Goal: Task Accomplishment & Management: Manage account settings

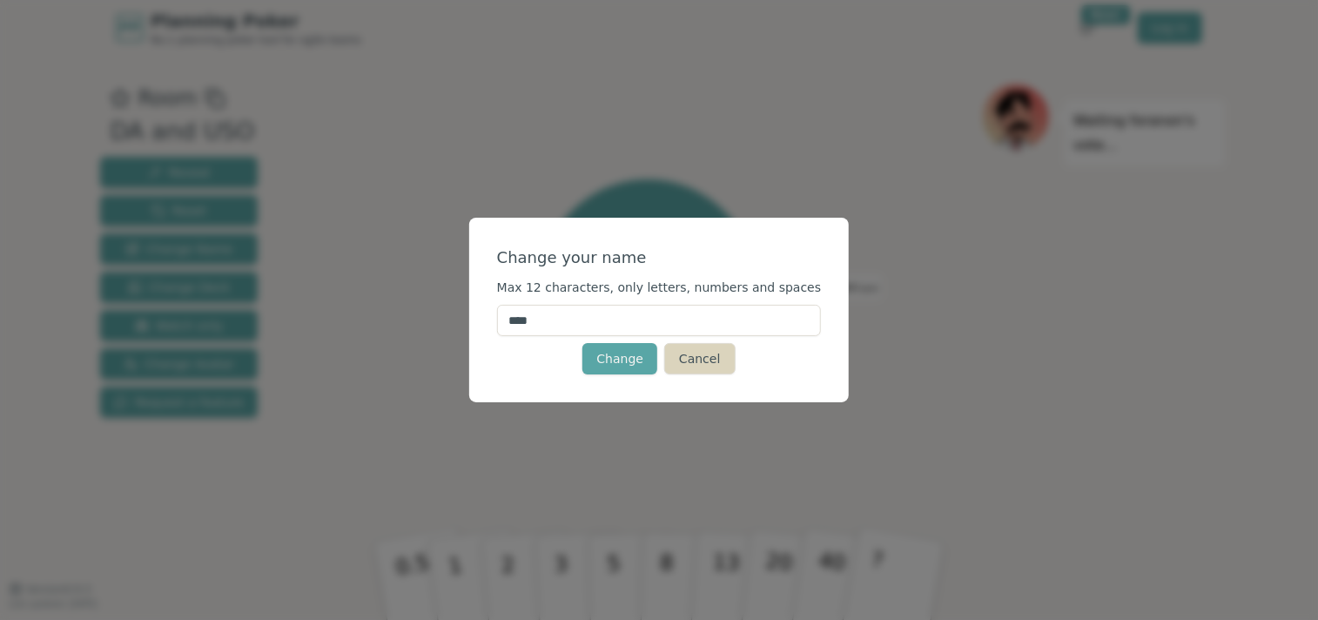
click at [681, 363] on button "Cancel" at bounding box center [699, 358] width 70 height 31
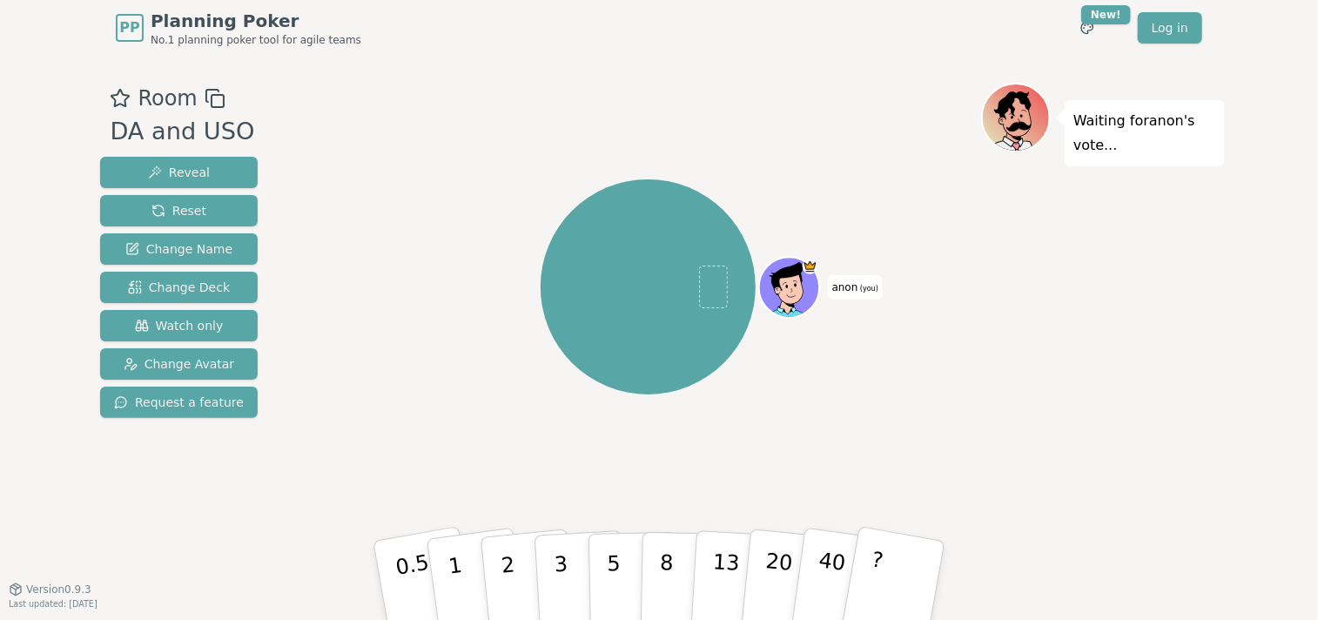
click at [215, 101] on icon at bounding box center [215, 98] width 21 height 21
click at [183, 137] on div "DA and USO" at bounding box center [182, 132] width 144 height 36
click at [212, 97] on icon at bounding box center [215, 98] width 21 height 21
click at [233, 136] on div "DA and USO" at bounding box center [182, 132] width 144 height 36
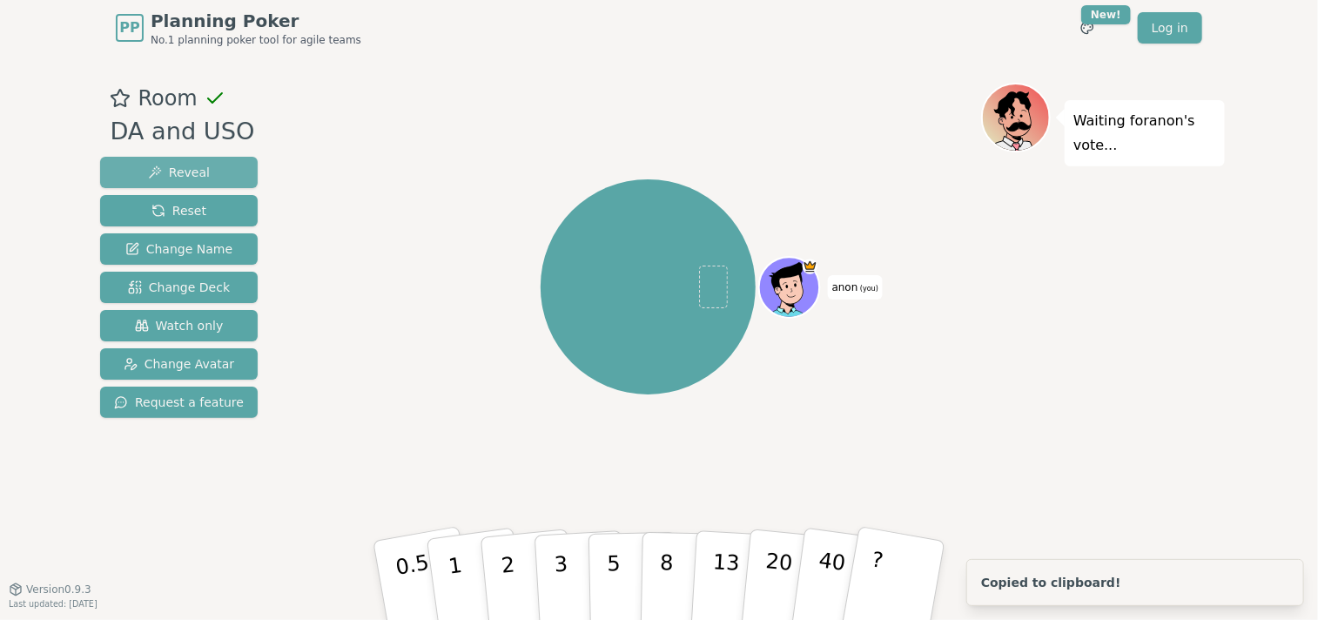
click at [211, 175] on button "Reveal" at bounding box center [179, 172] width 158 height 31
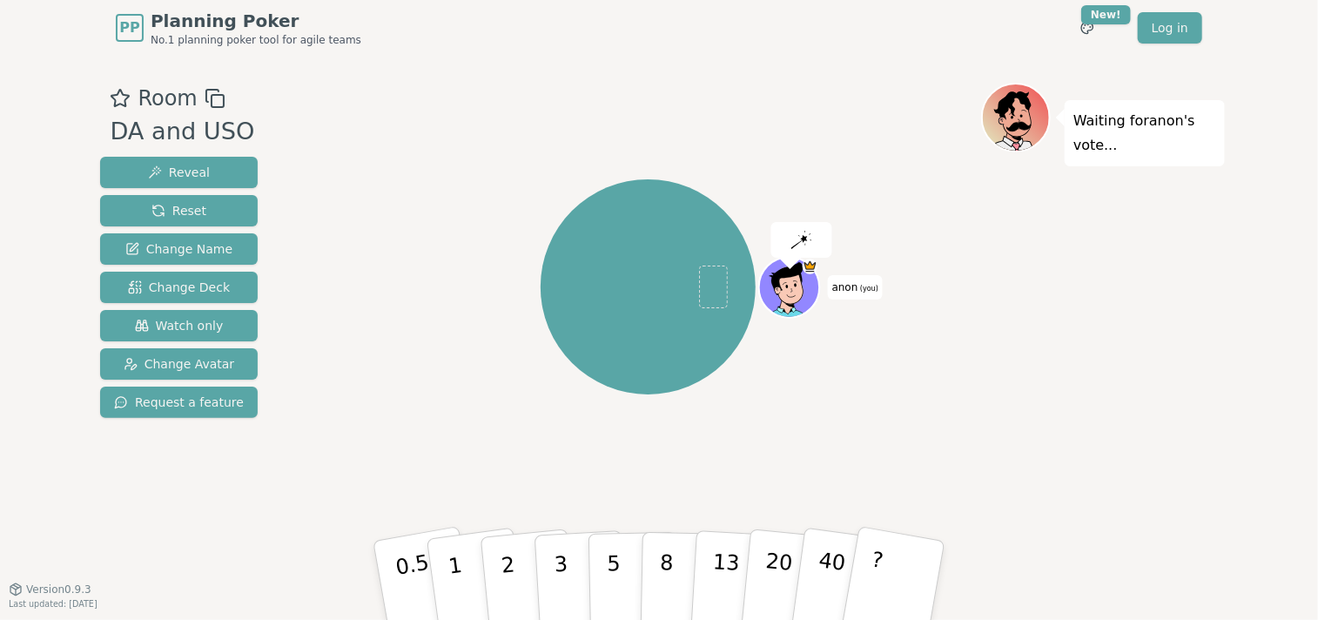
click at [379, 165] on div "anon (you)" at bounding box center [648, 286] width 666 height 345
click at [1089, 31] on html "PP Planning Poker No.1 planning poker tool for agile teams Toggle theme New! Lo…" at bounding box center [659, 310] width 1318 height 620
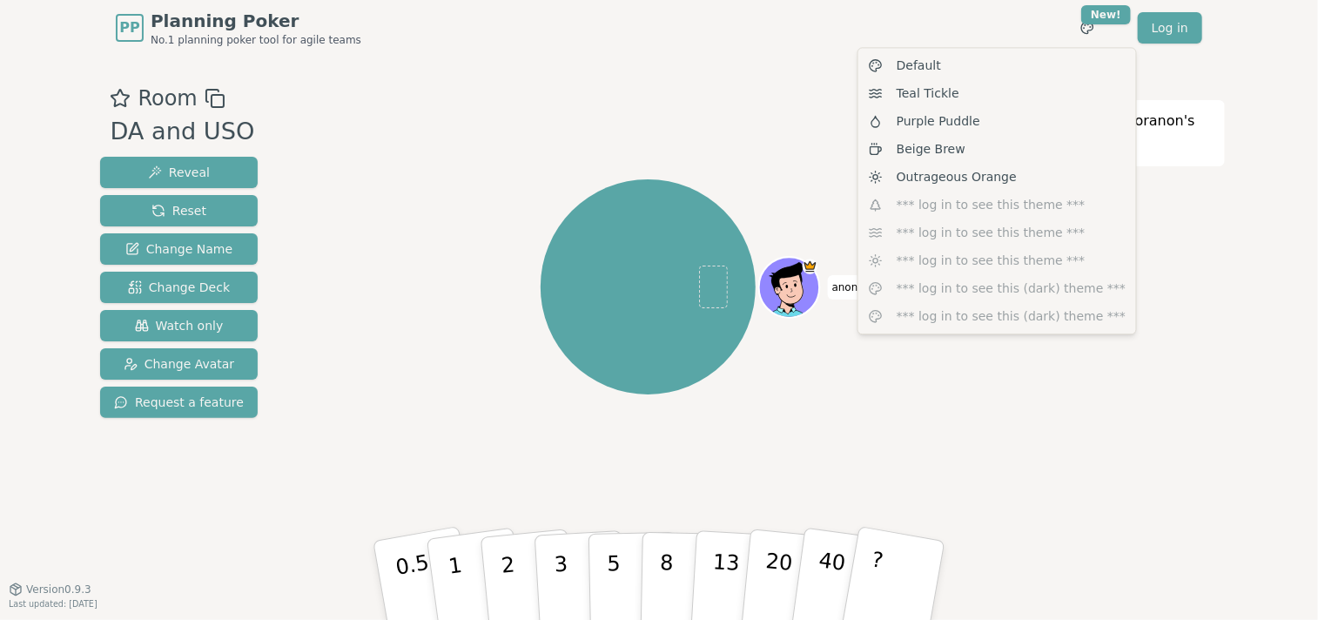
click at [962, 19] on html "PP Planning Poker No.1 planning poker tool for agile teams Toggle theme New! Lo…" at bounding box center [659, 310] width 1318 height 620
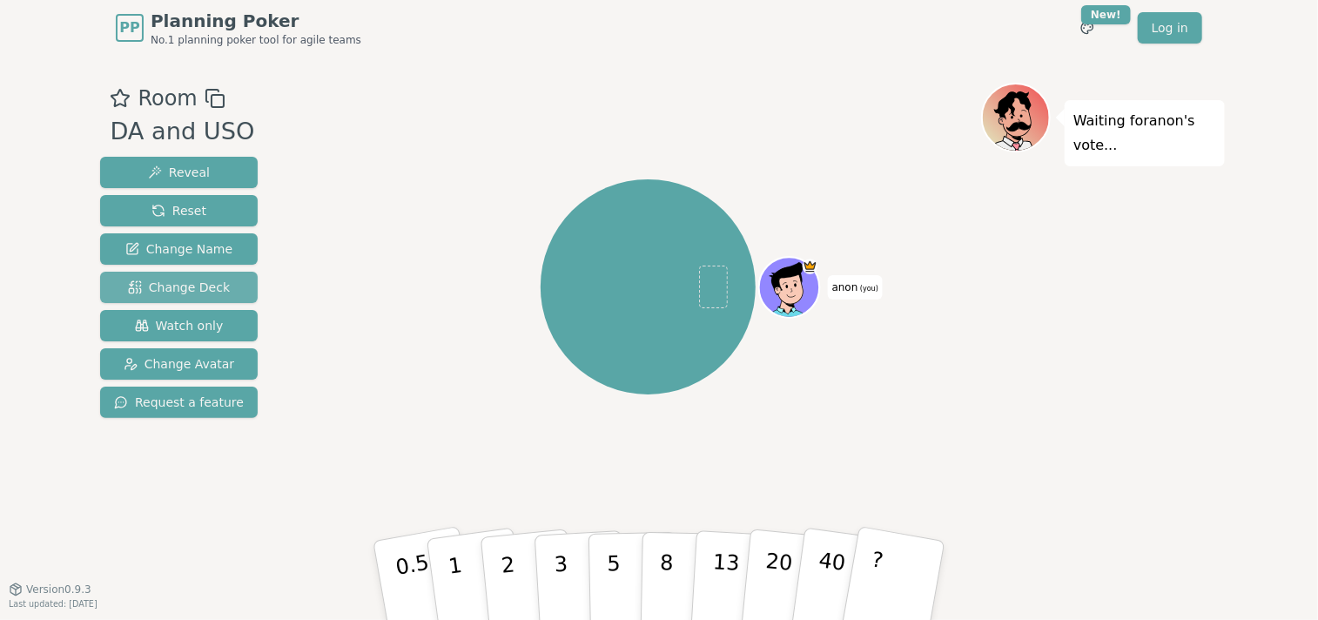
click at [183, 285] on span "Change Deck" at bounding box center [179, 286] width 102 height 17
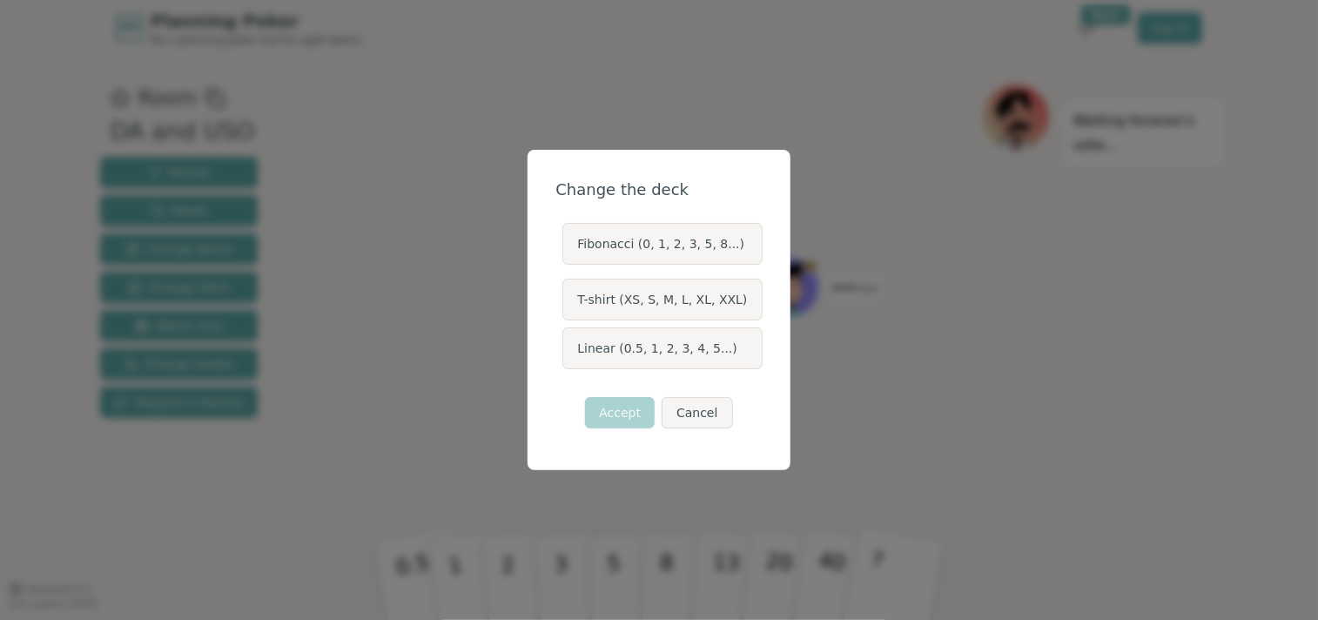
click at [684, 248] on label "Fibonacci (0, 1, 2, 3, 5, 8...)" at bounding box center [661, 244] width 199 height 42
click at [568, 248] on button "Fibonacci (0, 1, 2, 3, 5, 8...)" at bounding box center [561, 244] width 14 height 14
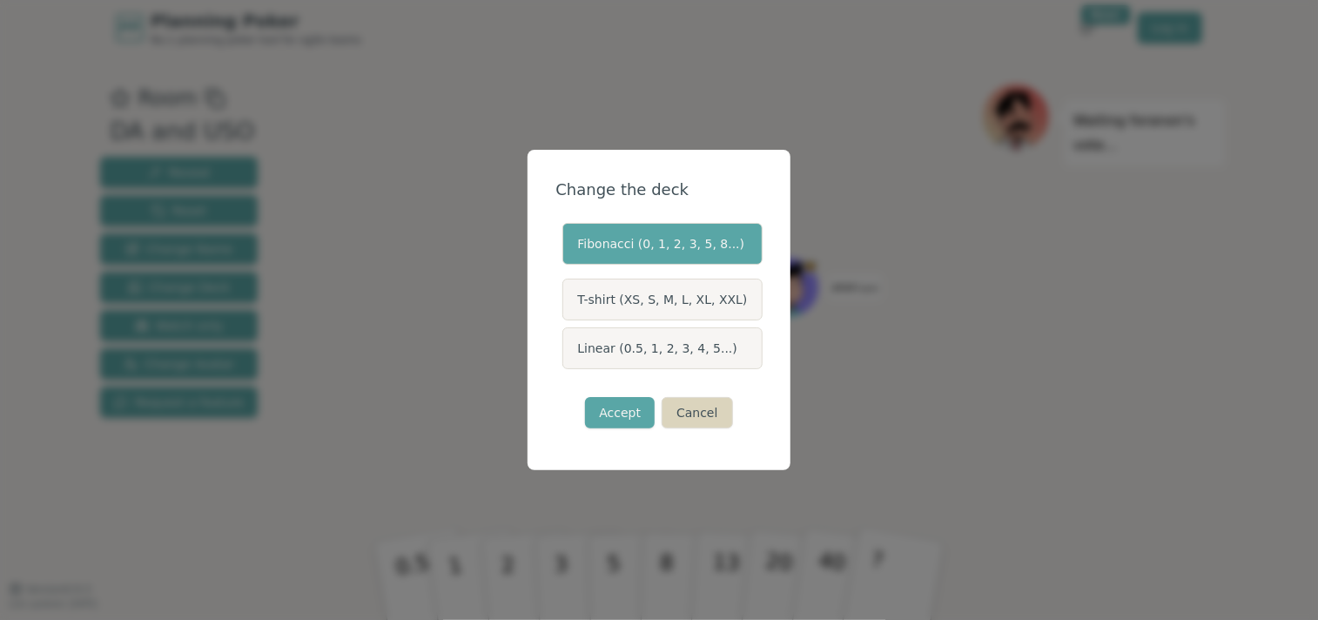
click at [693, 412] on button "Cancel" at bounding box center [696, 412] width 70 height 31
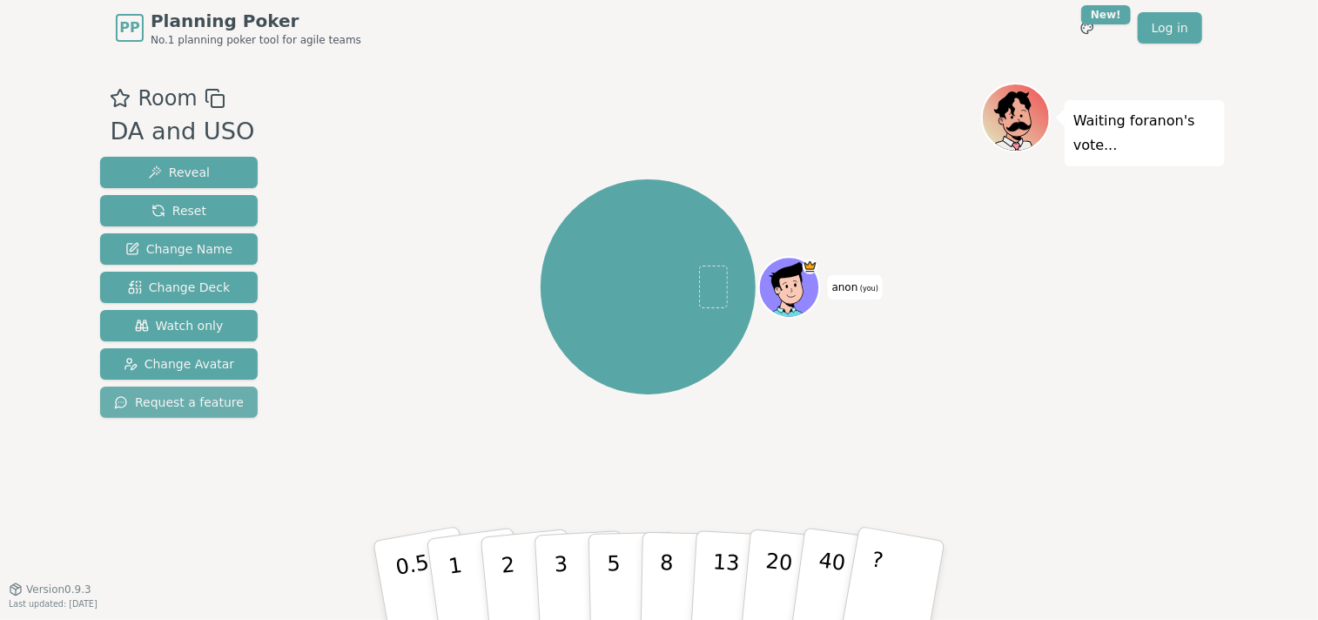
click at [161, 406] on span "Request a feature" at bounding box center [179, 401] width 130 height 17
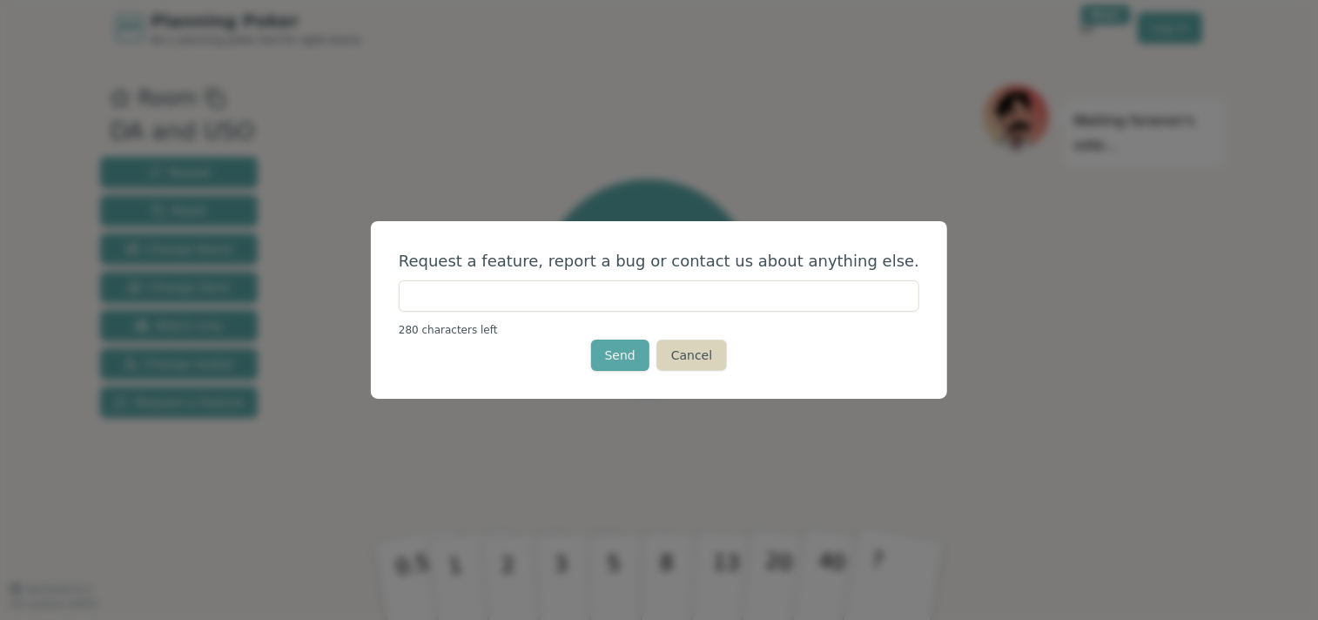
drag, startPoint x: 699, startPoint y: 361, endPoint x: 635, endPoint y: 352, distance: 64.2
click at [699, 360] on button "Cancel" at bounding box center [691, 354] width 70 height 31
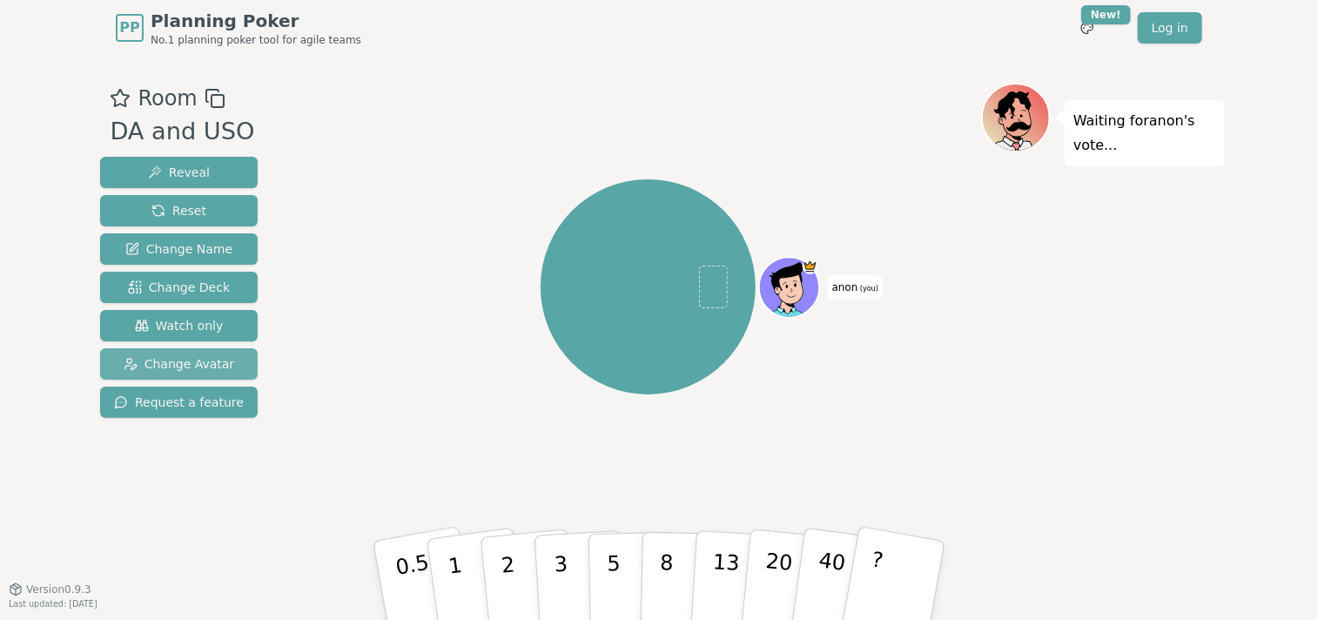
click at [171, 363] on span "Change Avatar" at bounding box center [179, 363] width 111 height 17
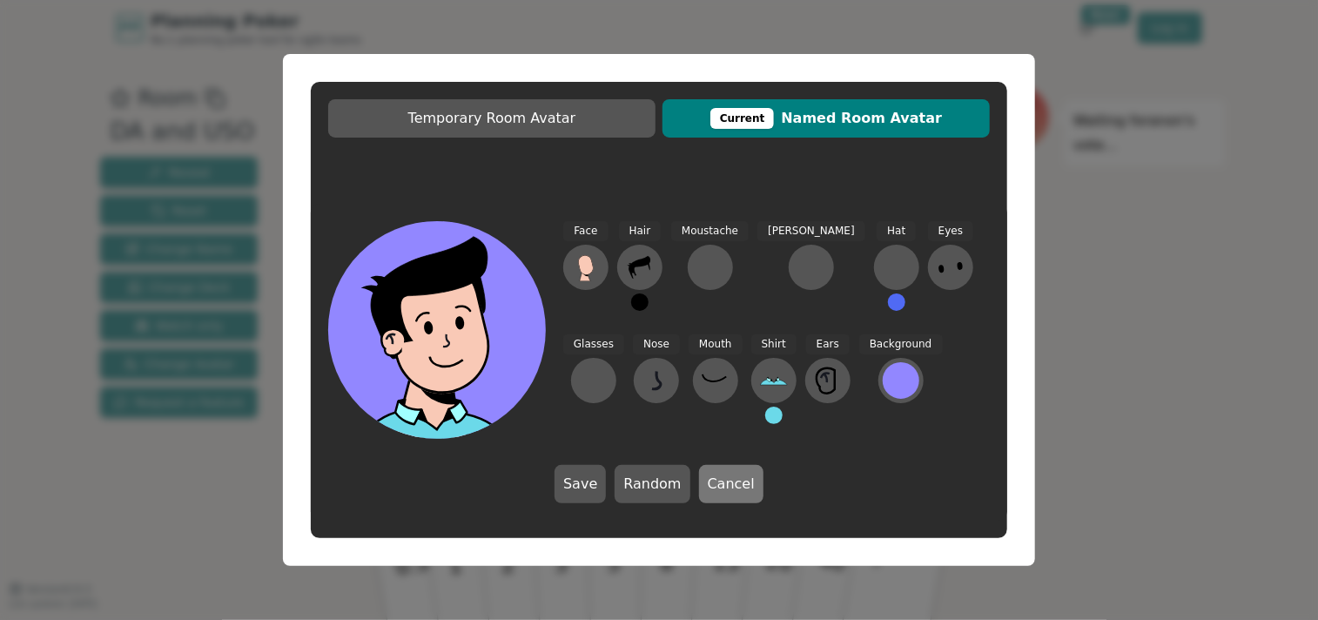
click at [728, 487] on button "Cancel" at bounding box center [731, 484] width 64 height 38
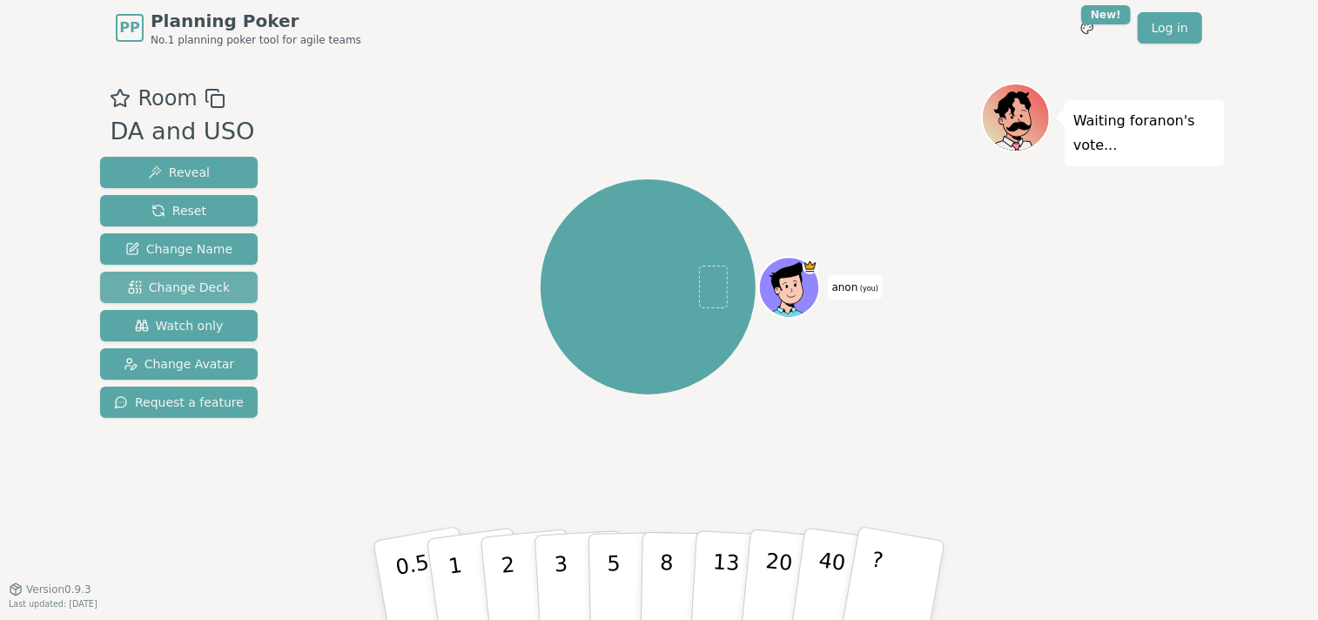
click at [158, 292] on span "Change Deck" at bounding box center [179, 286] width 102 height 17
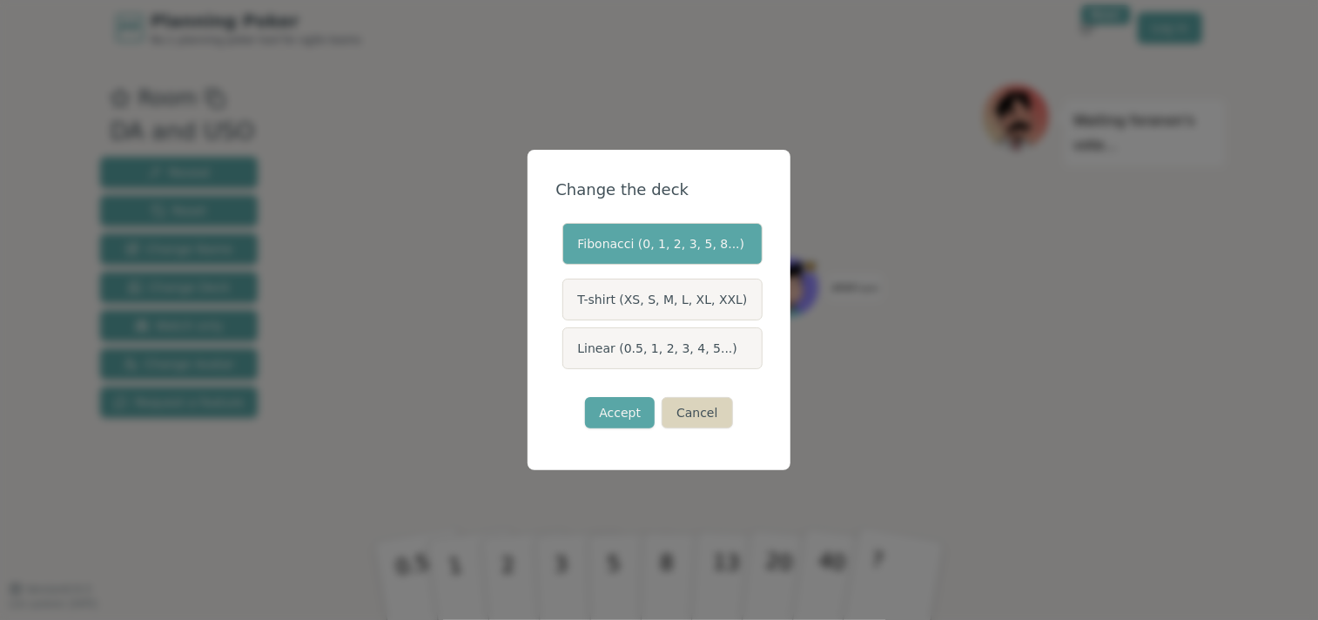
click at [709, 419] on button "Cancel" at bounding box center [696, 412] width 70 height 31
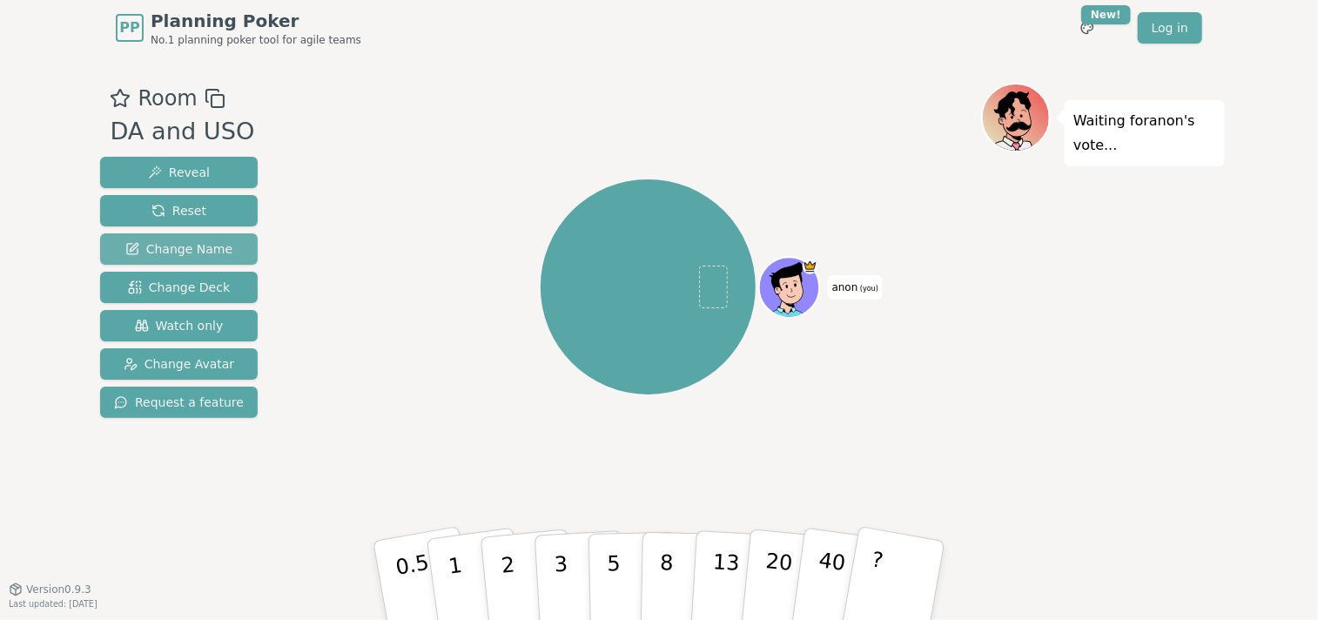
click at [147, 250] on span "Change Name" at bounding box center [178, 248] width 107 height 17
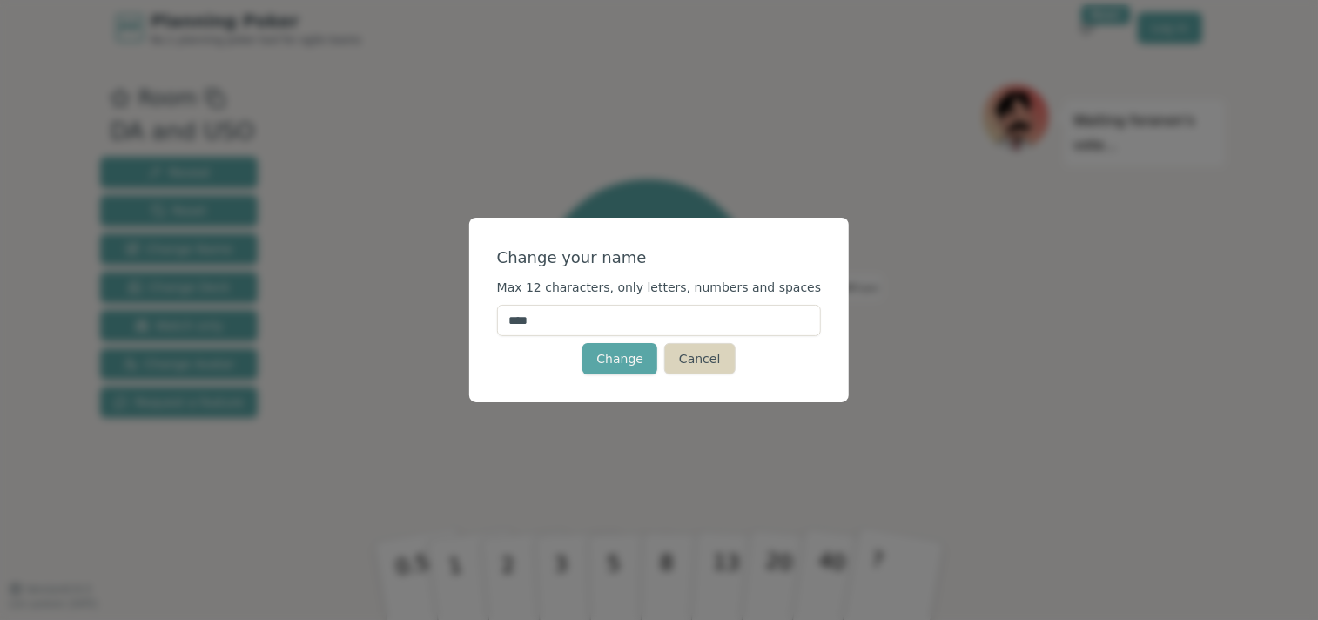
click at [696, 365] on button "Cancel" at bounding box center [699, 358] width 70 height 31
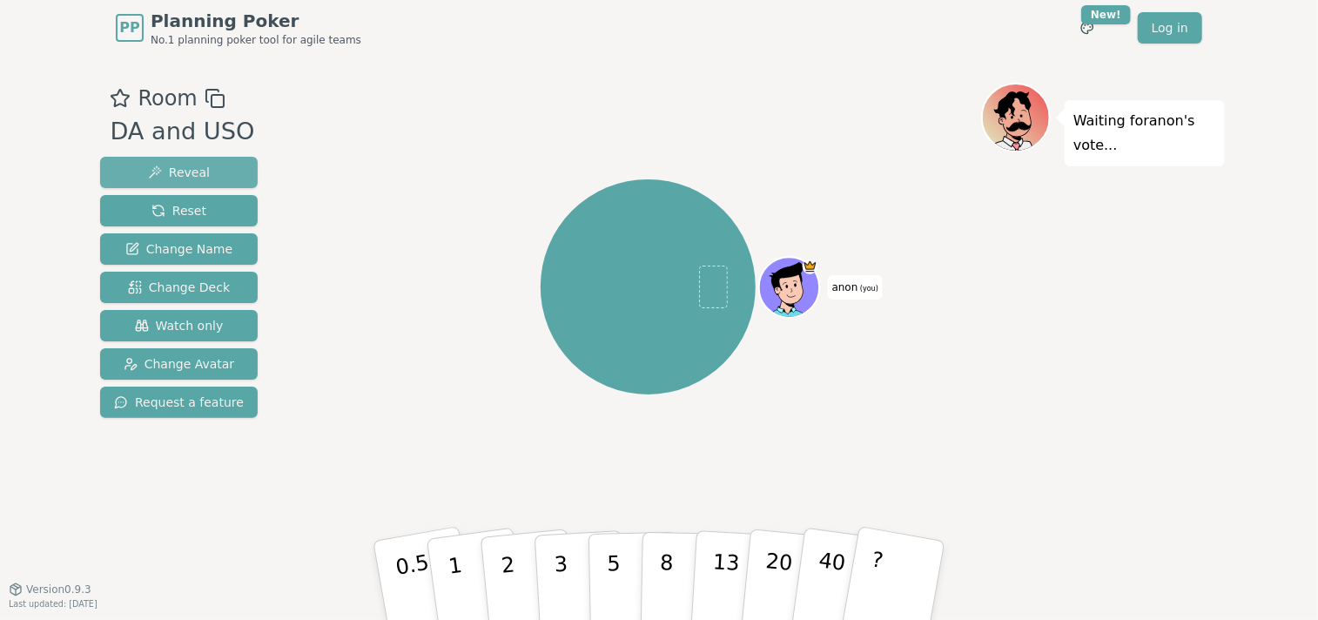
click at [191, 173] on span "Reveal" at bounding box center [179, 172] width 62 height 17
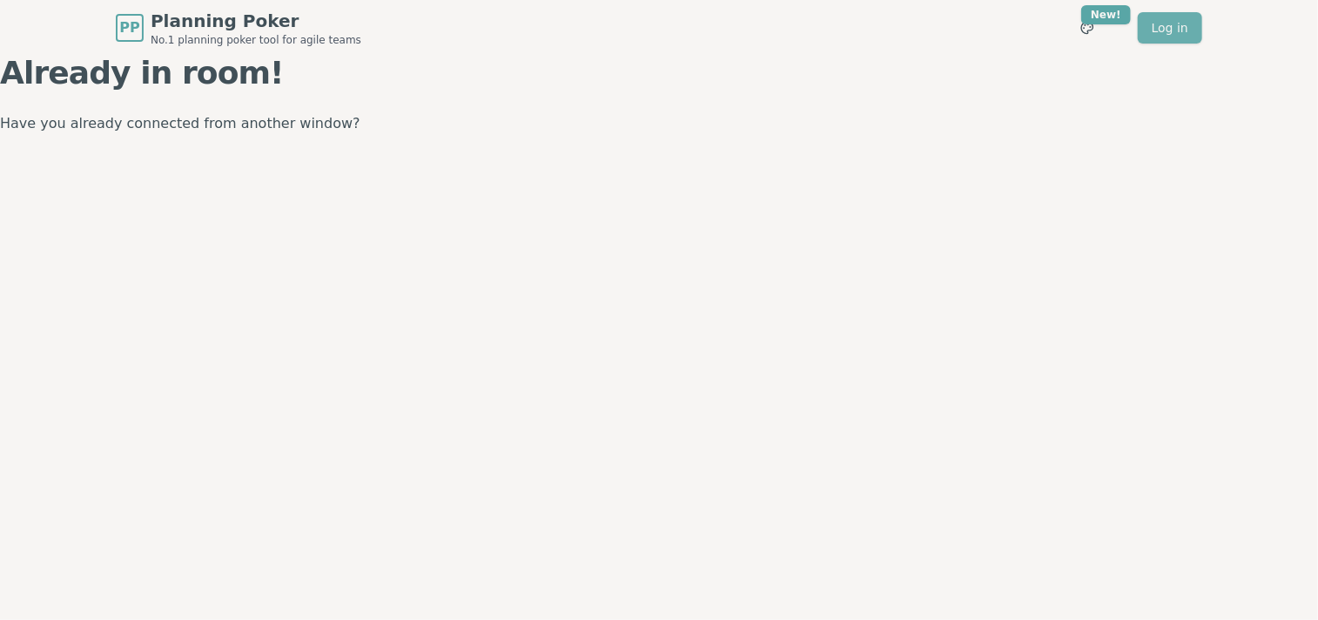
click at [1166, 23] on link "Log in" at bounding box center [1169, 27] width 64 height 31
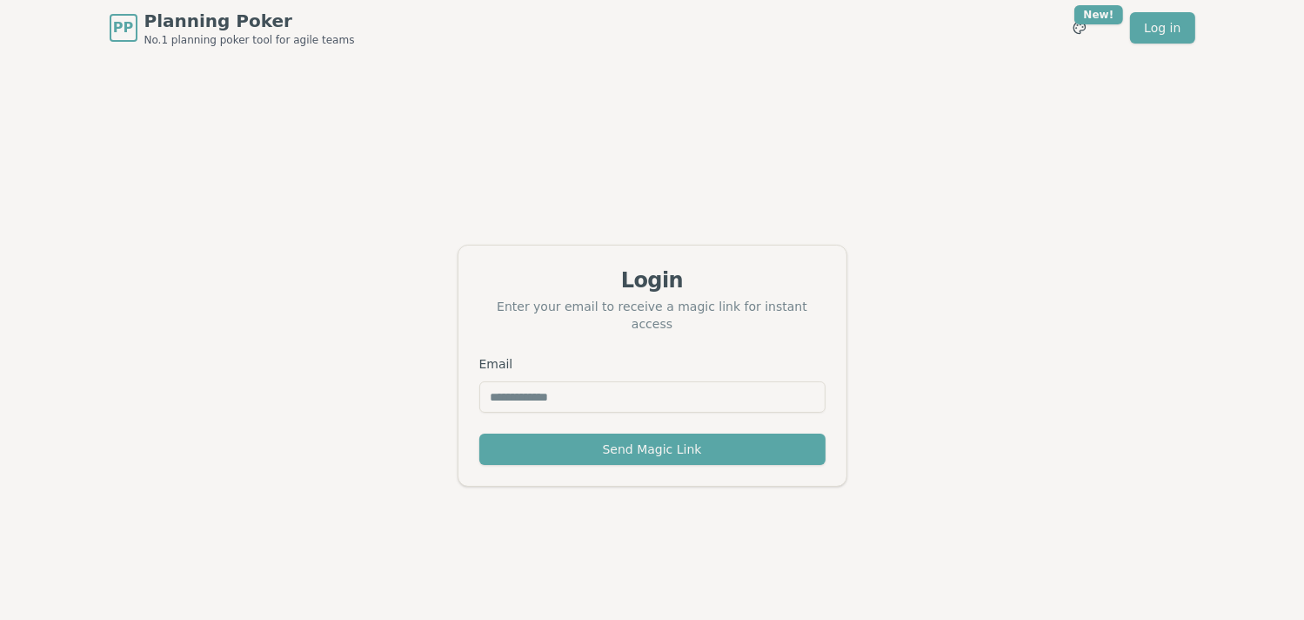
click at [607, 392] on input "Email" at bounding box center [653, 396] width 346 height 31
type input "*"
type input "**********"
click at [620, 436] on button "Send Magic Link" at bounding box center [653, 448] width 346 height 31
